Goal: Information Seeking & Learning: Learn about a topic

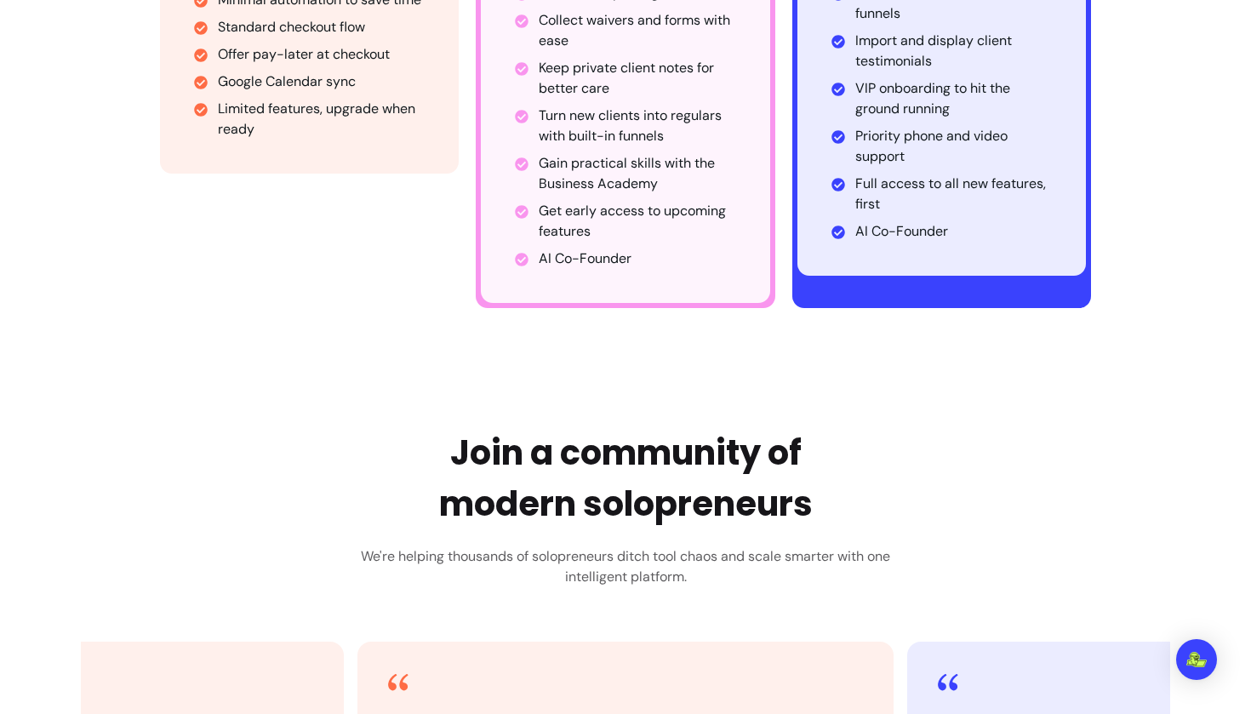
scroll to position [1186, 0]
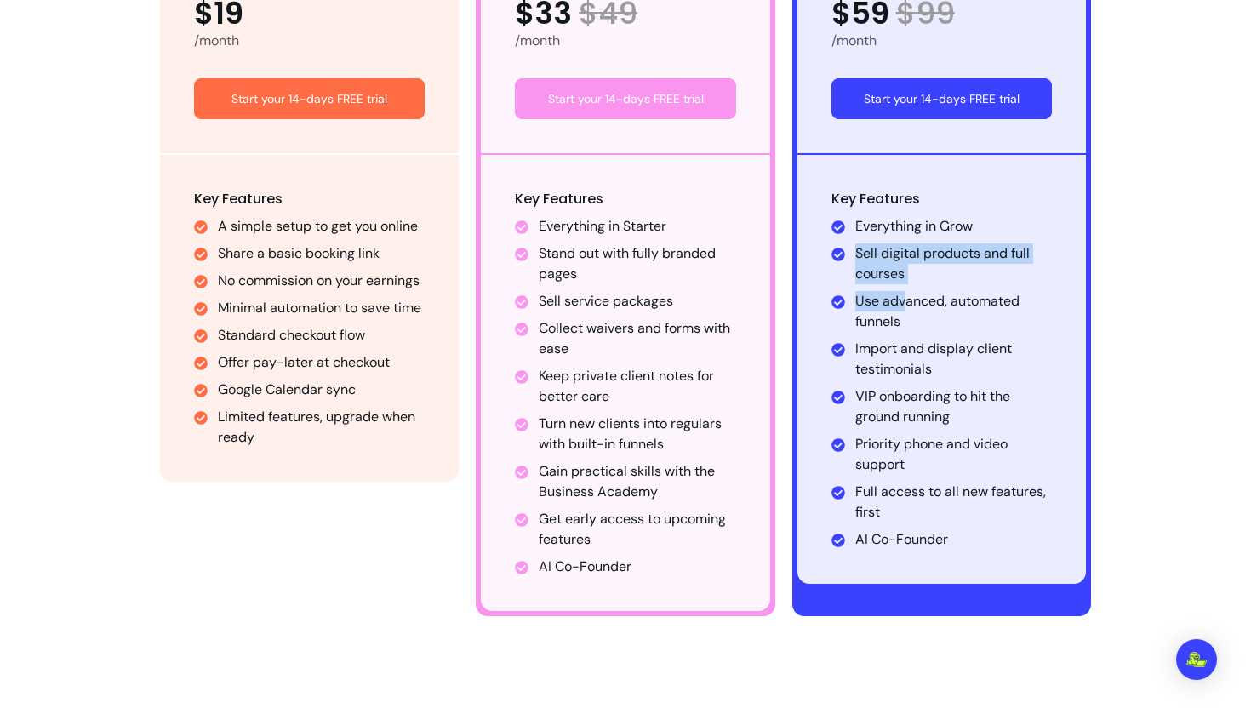
drag, startPoint x: 858, startPoint y: 255, endPoint x: 908, endPoint y: 298, distance: 65.8
click at [908, 298] on ul "Everything in Grow Sell digital products and full courses Use advanced, automat…" at bounding box center [942, 383] width 221 height 334
click at [887, 340] on li "Import and display client testimonials" at bounding box center [953, 359] width 197 height 41
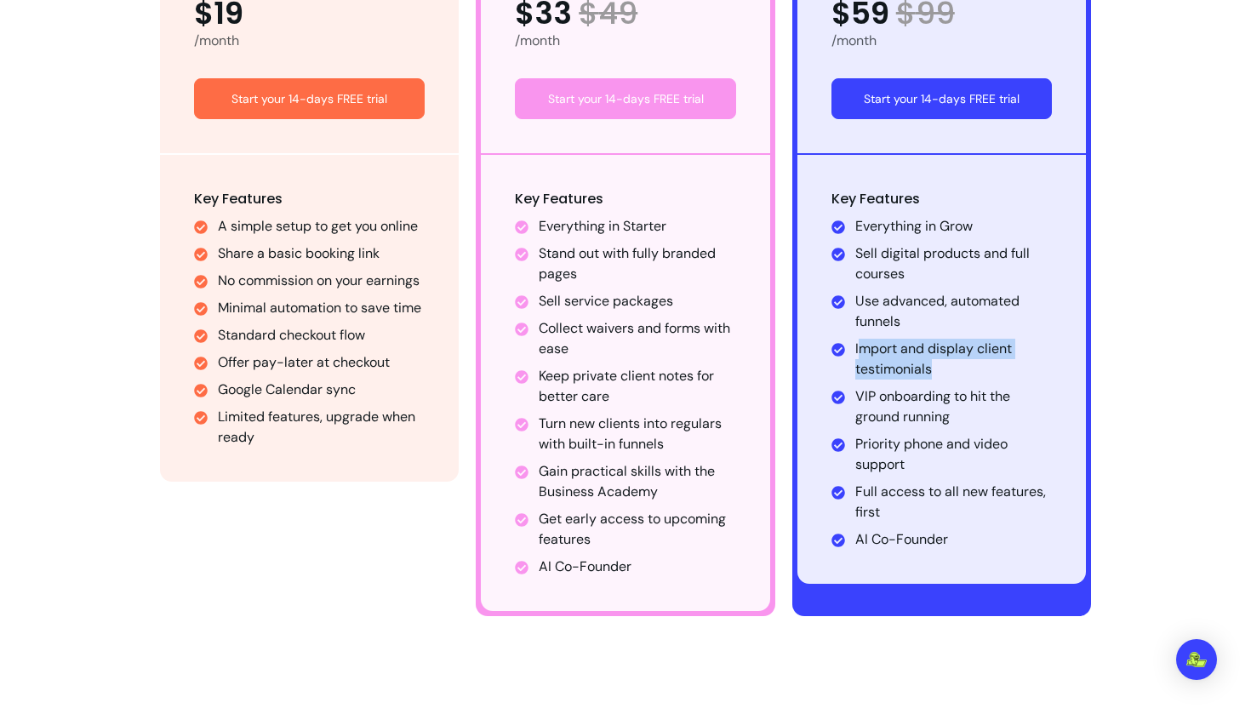
drag, startPoint x: 955, startPoint y: 374, endPoint x: 860, endPoint y: 340, distance: 100.4
click at [860, 340] on li "Import and display client testimonials" at bounding box center [953, 359] width 197 height 41
click at [909, 420] on li "VIP onboarding to hit the ground running" at bounding box center [953, 406] width 197 height 41
drag, startPoint x: 886, startPoint y: 394, endPoint x: 924, endPoint y: 421, distance: 47.0
click at [924, 421] on li "VIP onboarding to hit the ground running" at bounding box center [953, 406] width 197 height 41
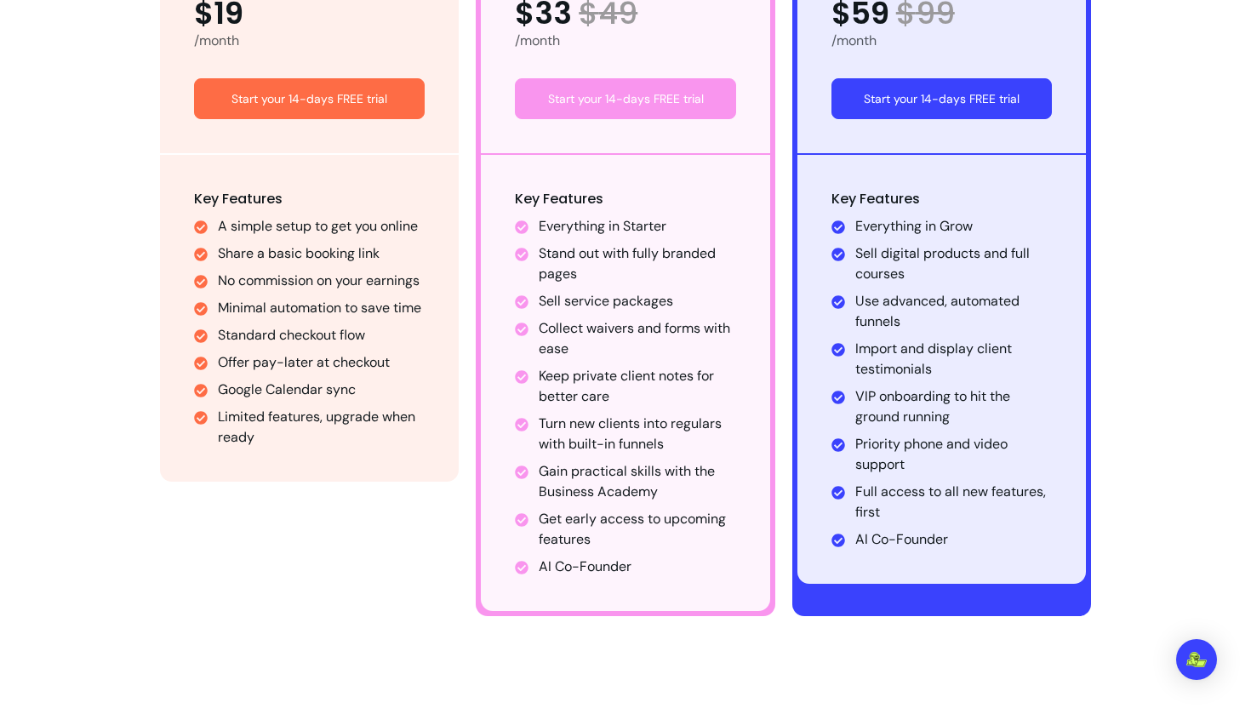
click at [908, 489] on li "Full access to all new features, first" at bounding box center [953, 502] width 197 height 41
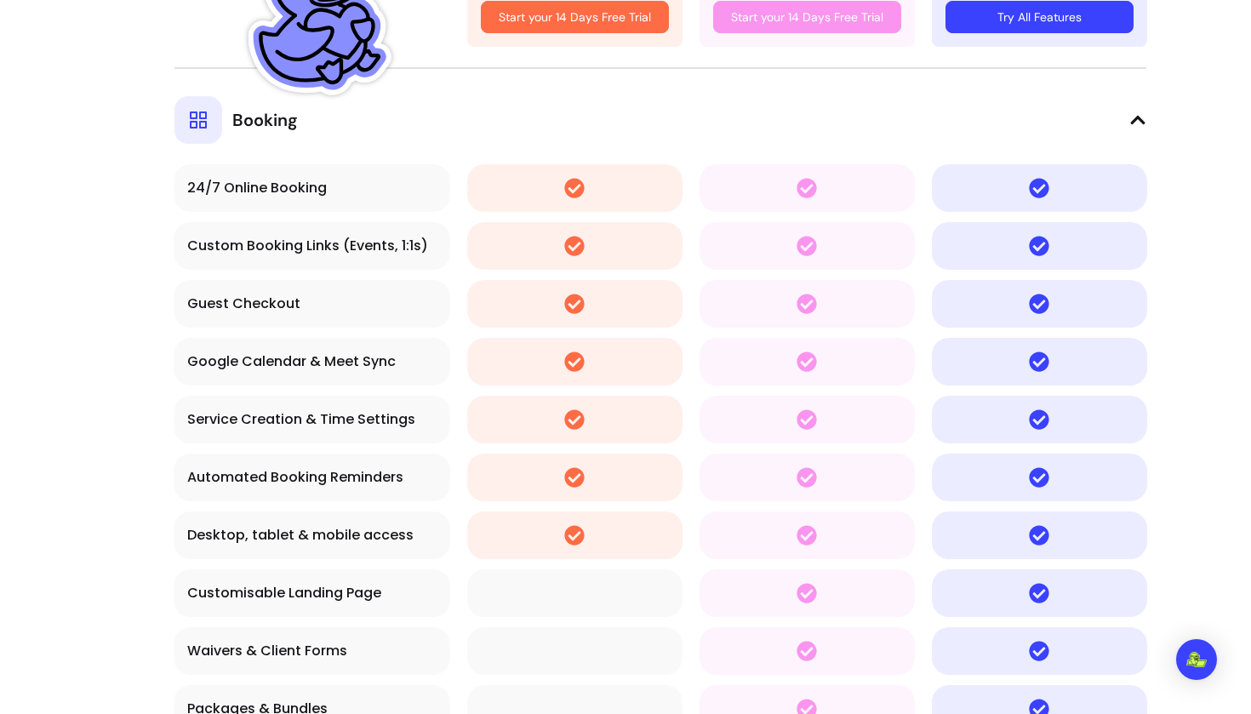
scroll to position [3330, 0]
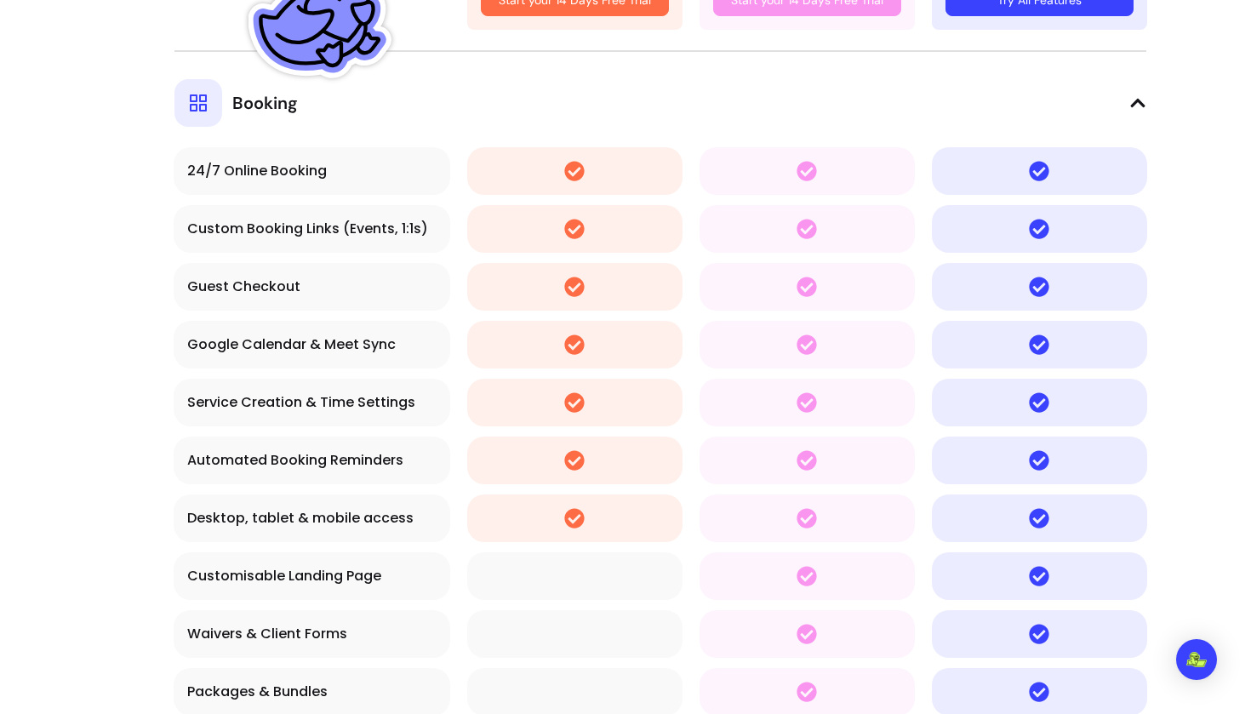
click at [206, 107] on icon at bounding box center [198, 102] width 17 height 17
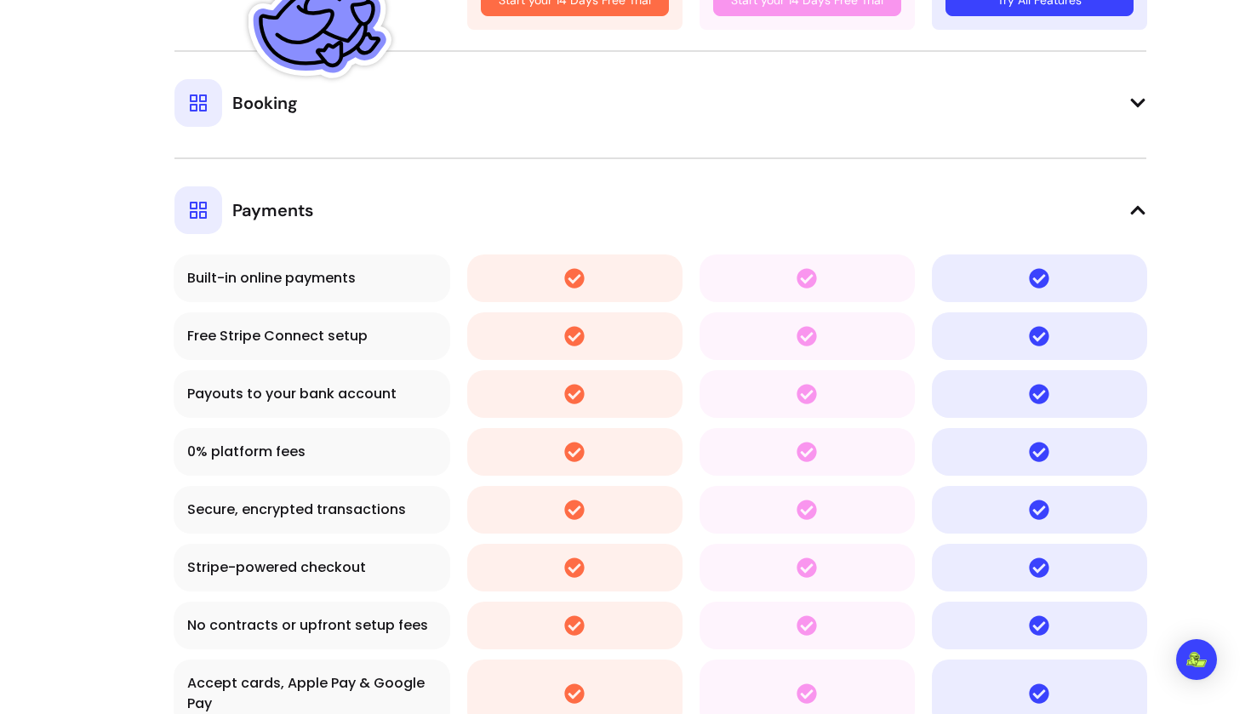
click at [204, 203] on icon at bounding box center [198, 210] width 17 height 17
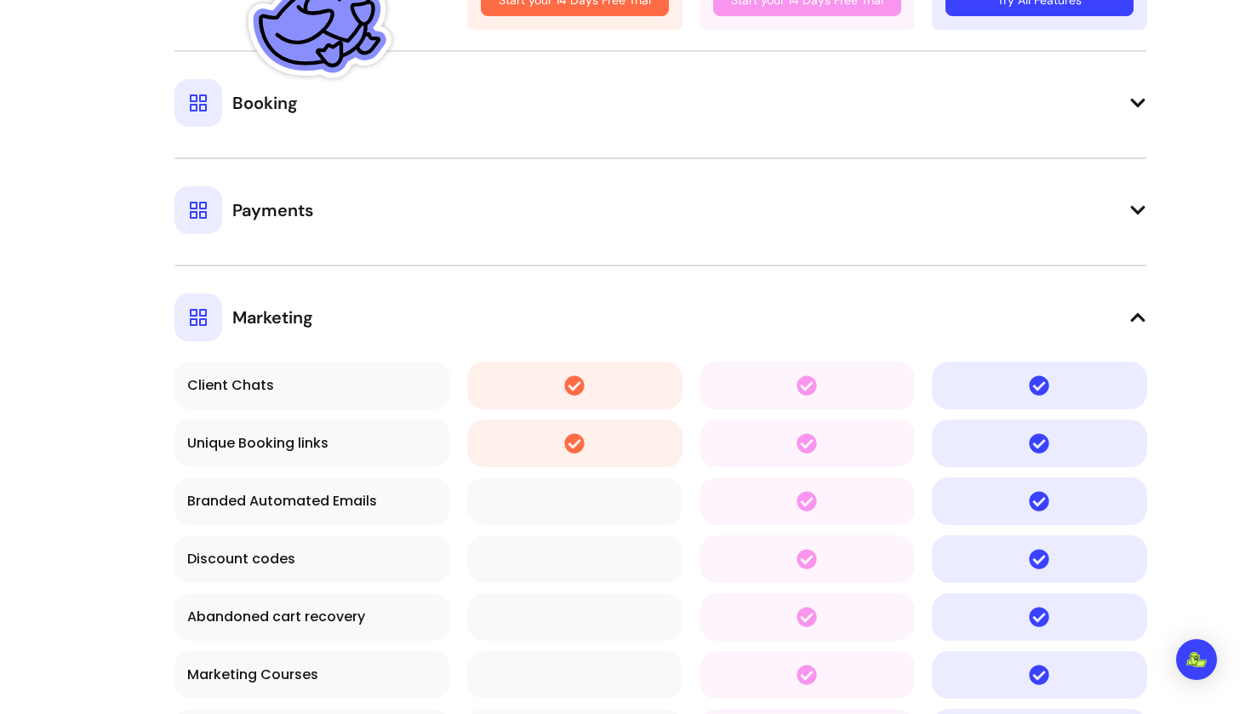
click at [203, 313] on icon at bounding box center [198, 317] width 20 height 20
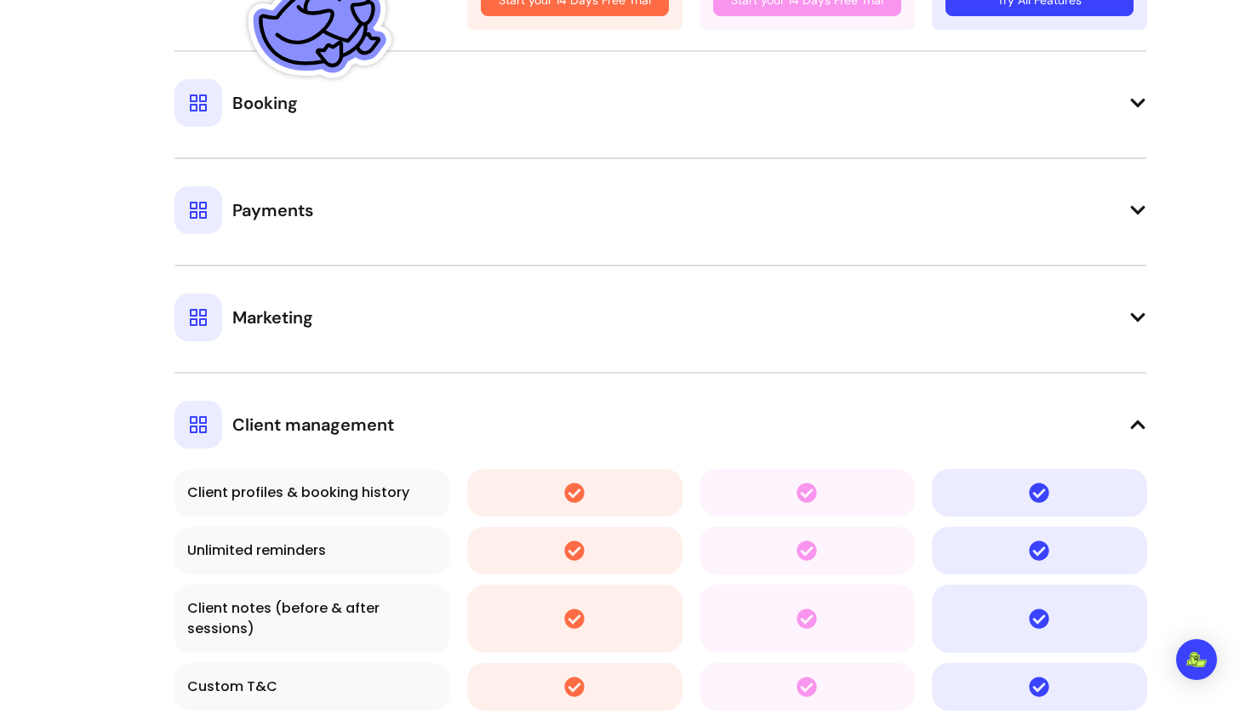
click at [203, 436] on div at bounding box center [198, 425] width 48 height 48
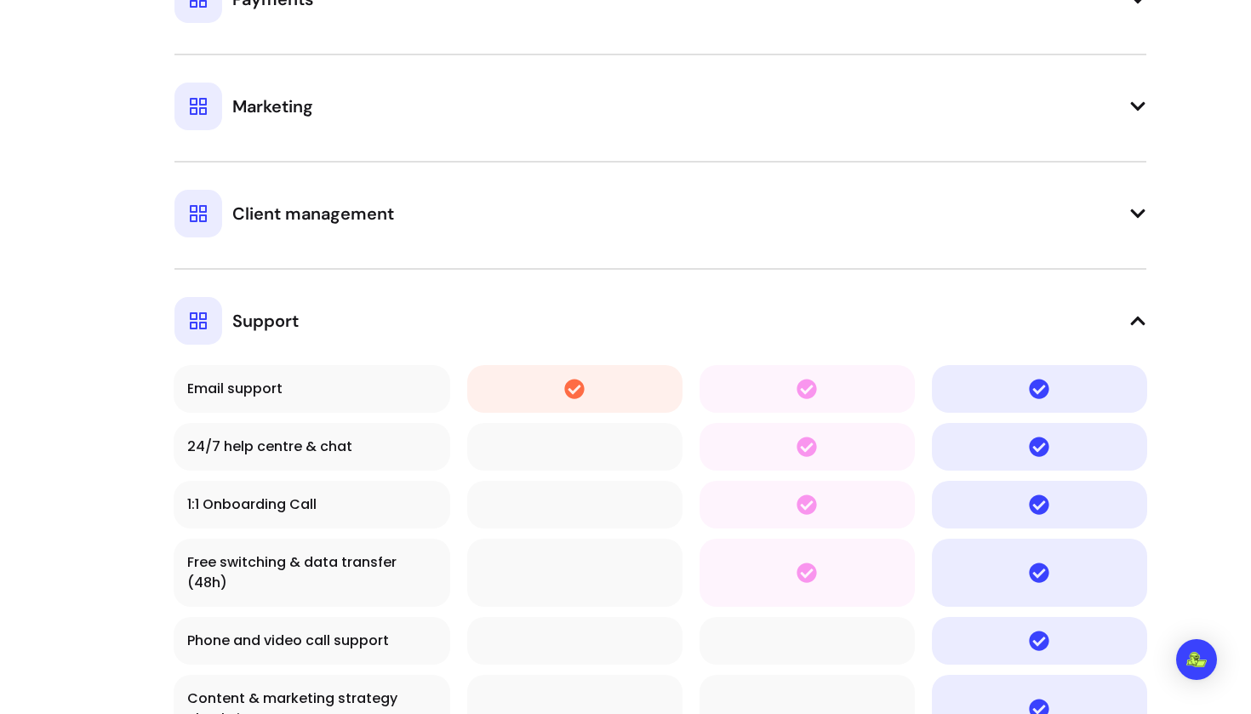
scroll to position [3547, 0]
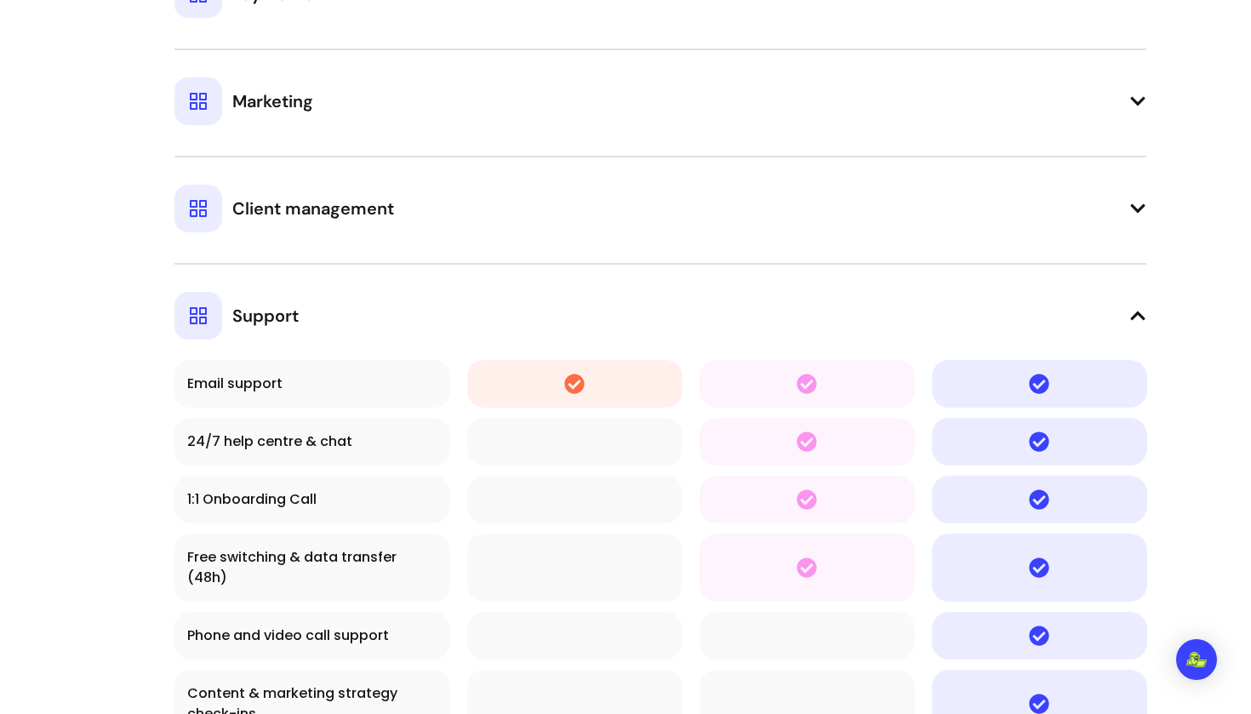
click at [192, 315] on icon at bounding box center [198, 316] width 20 height 20
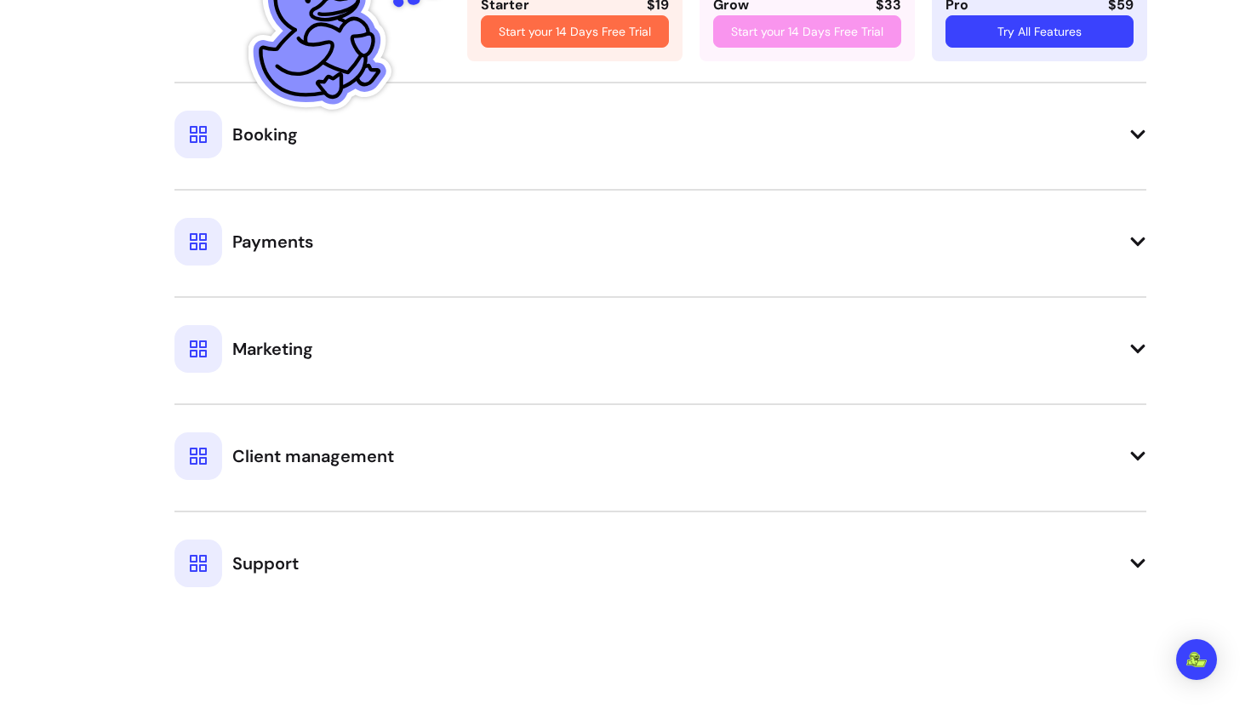
scroll to position [3294, 0]
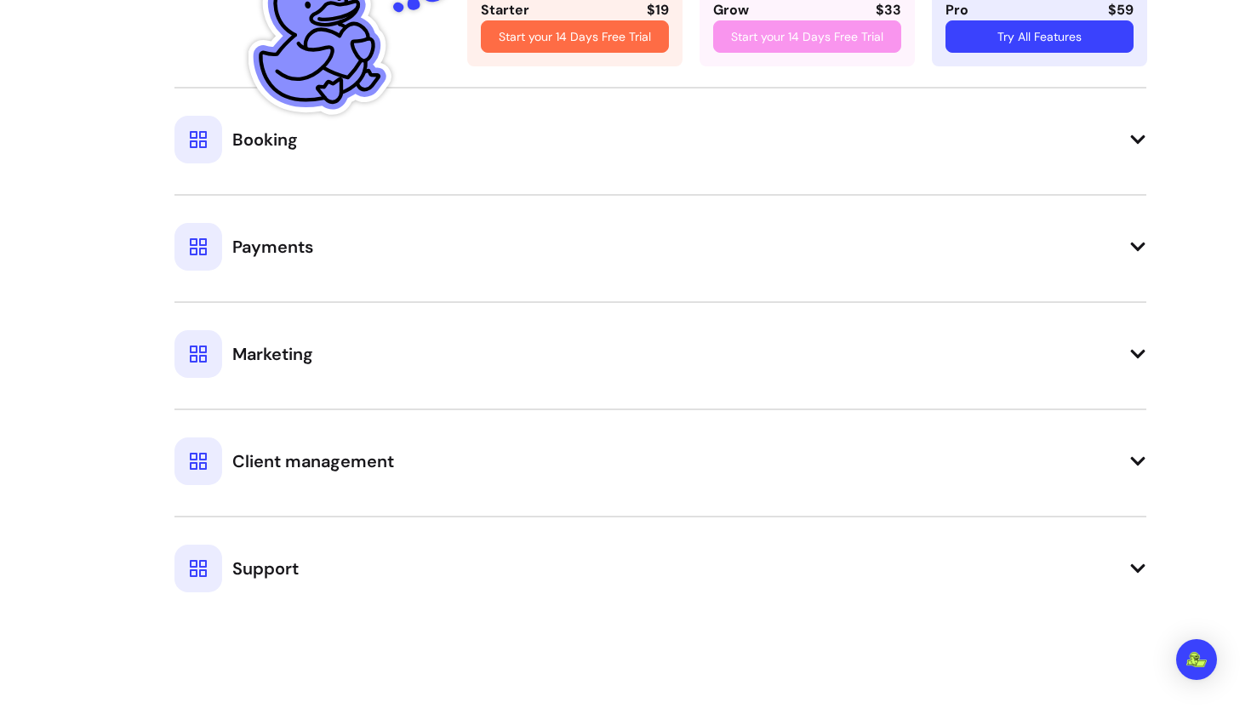
click at [209, 136] on div at bounding box center [198, 140] width 48 height 48
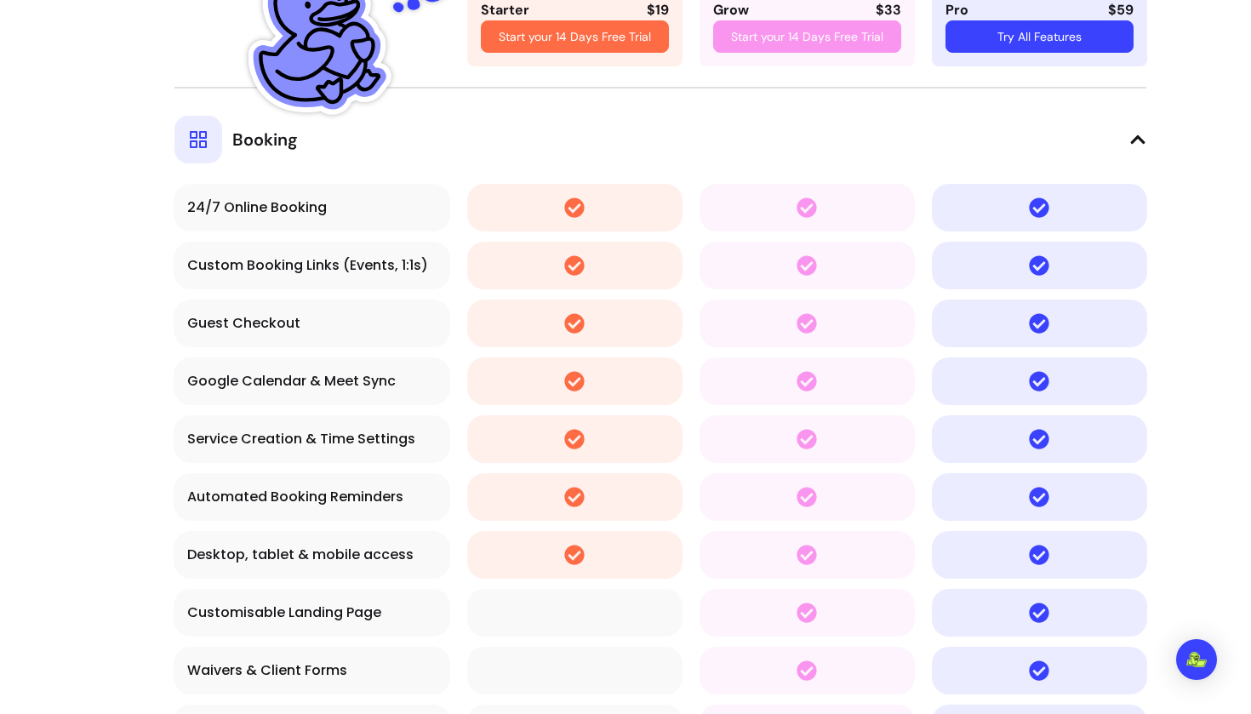
click at [209, 147] on div at bounding box center [198, 140] width 48 height 48
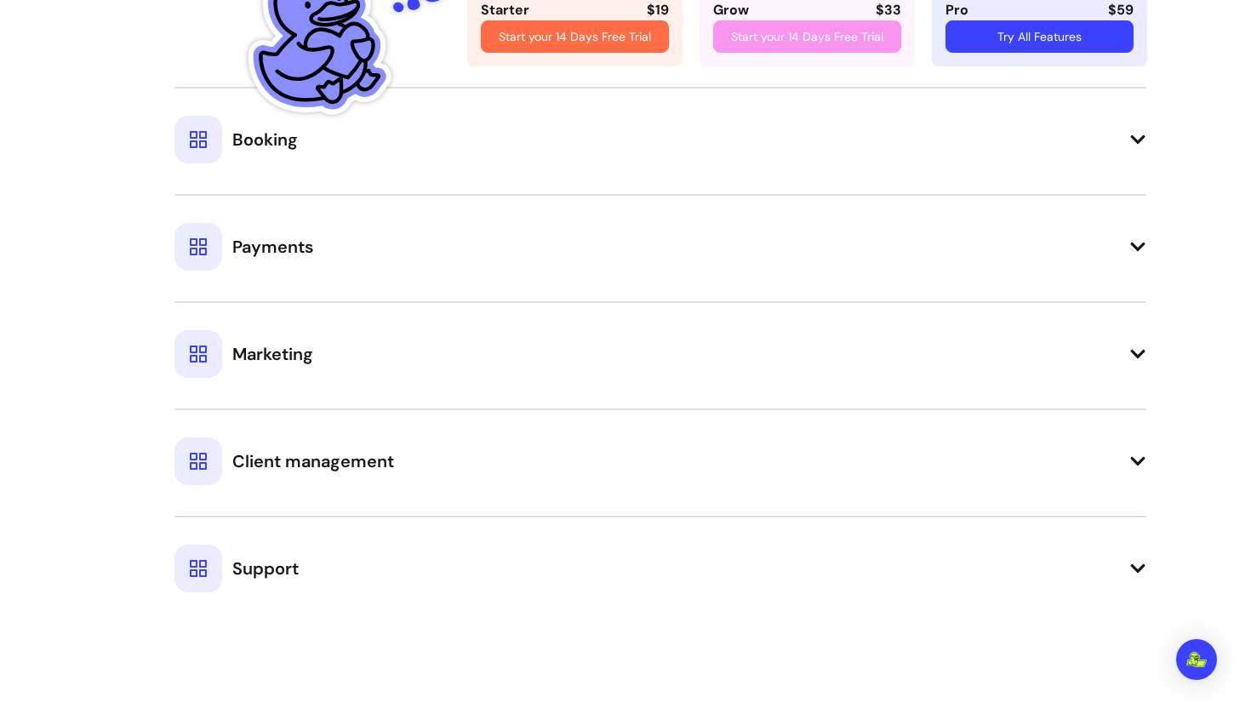
click at [209, 149] on div at bounding box center [198, 140] width 48 height 48
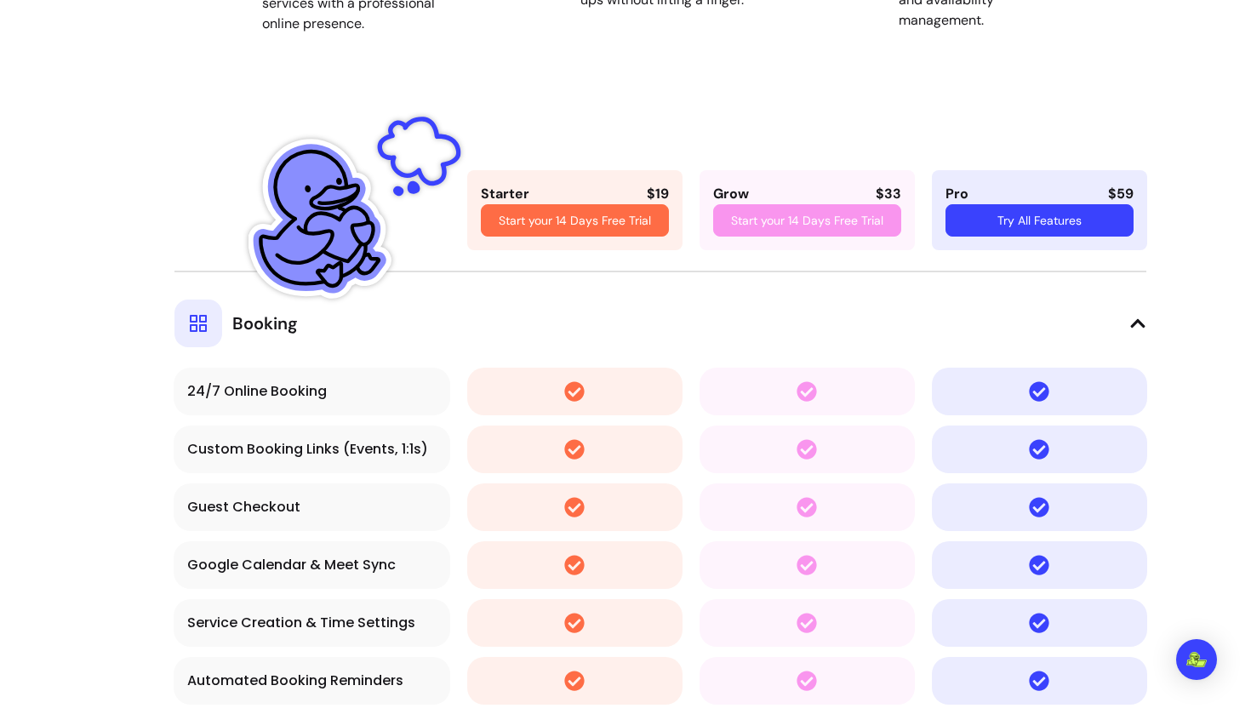
scroll to position [3014, 0]
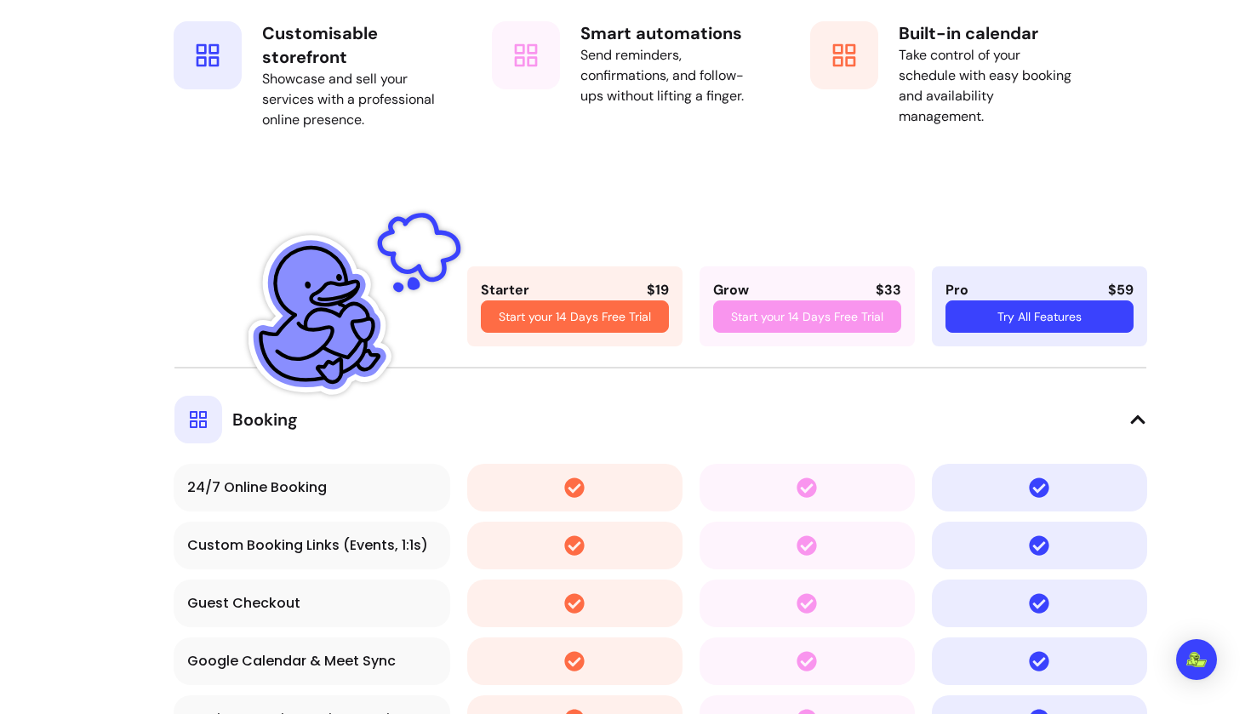
click at [192, 426] on icon at bounding box center [198, 419] width 17 height 17
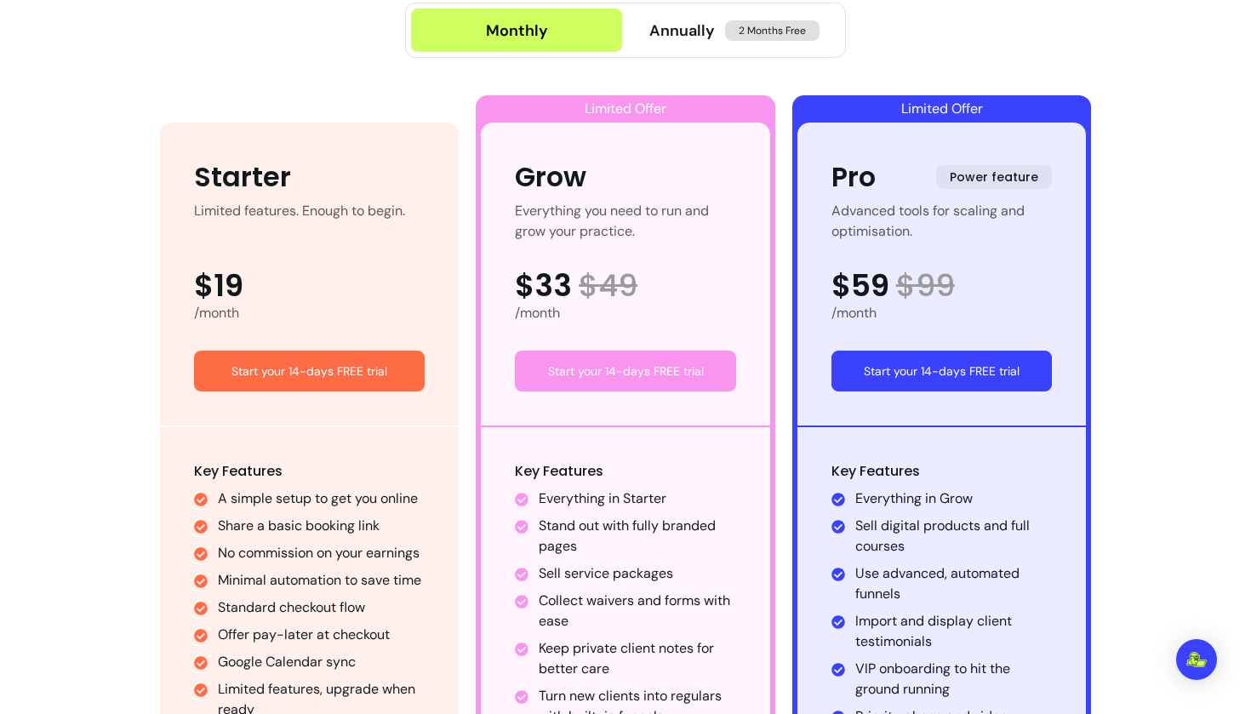
scroll to position [912, 0]
